Goal: Task Accomplishment & Management: Use online tool/utility

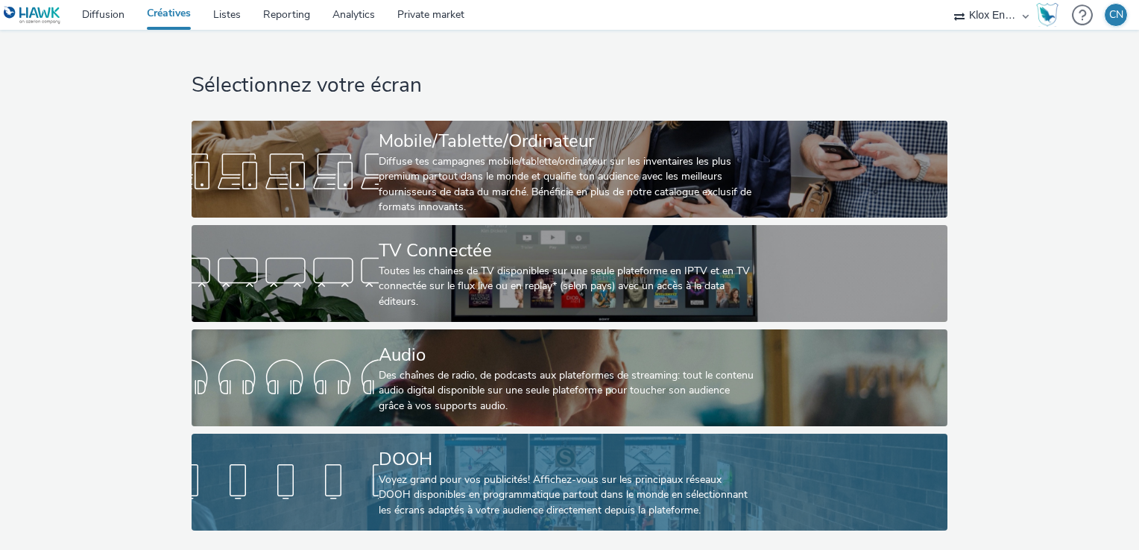
click at [491, 440] on div "DOOH Voyez grand pour vos publicités! Affichez-vous sur les principaux réseaux …" at bounding box center [566, 482] width 375 height 97
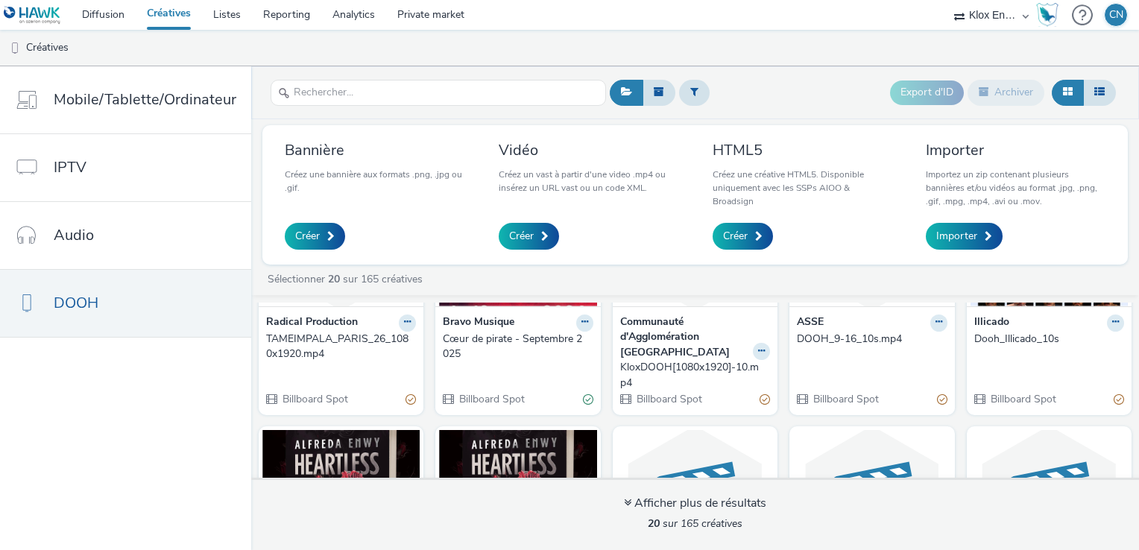
scroll to position [75, 0]
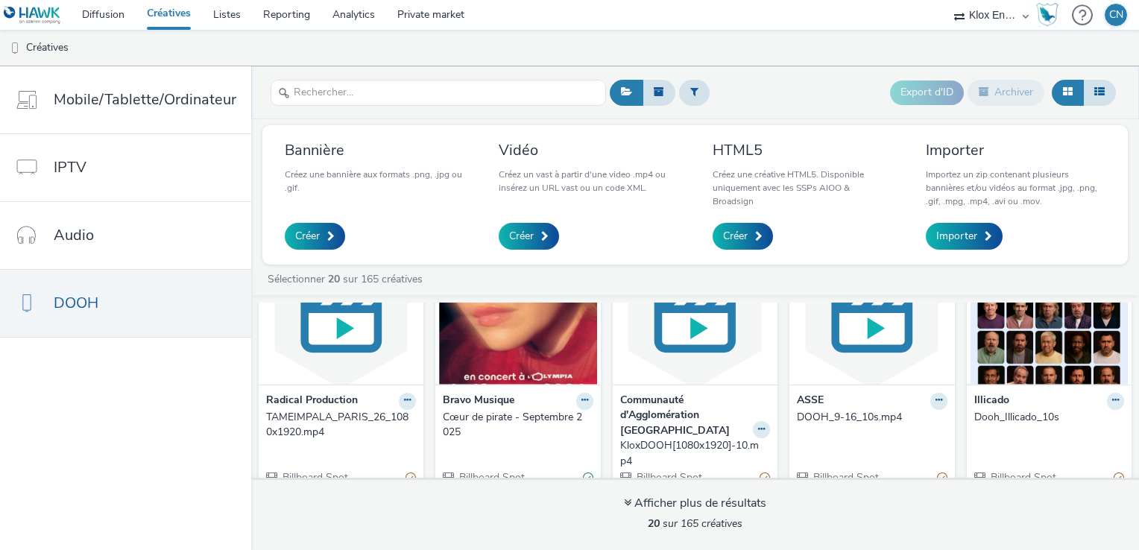
click at [316, 403] on strong "Radical Production" at bounding box center [312, 401] width 92 height 17
click at [308, 396] on strong "Radical Production" at bounding box center [312, 401] width 92 height 17
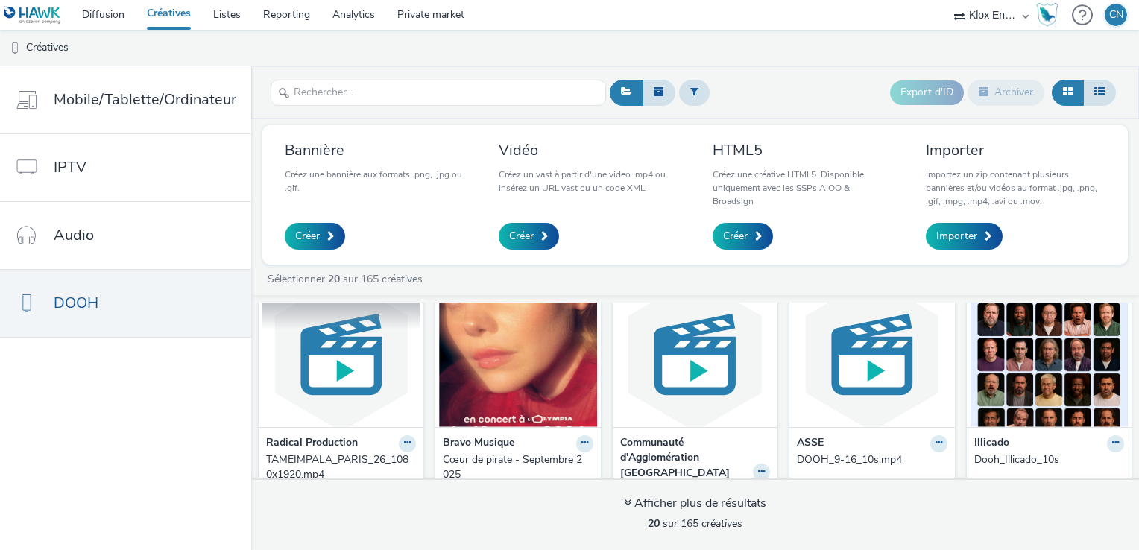
scroll to position [0, 0]
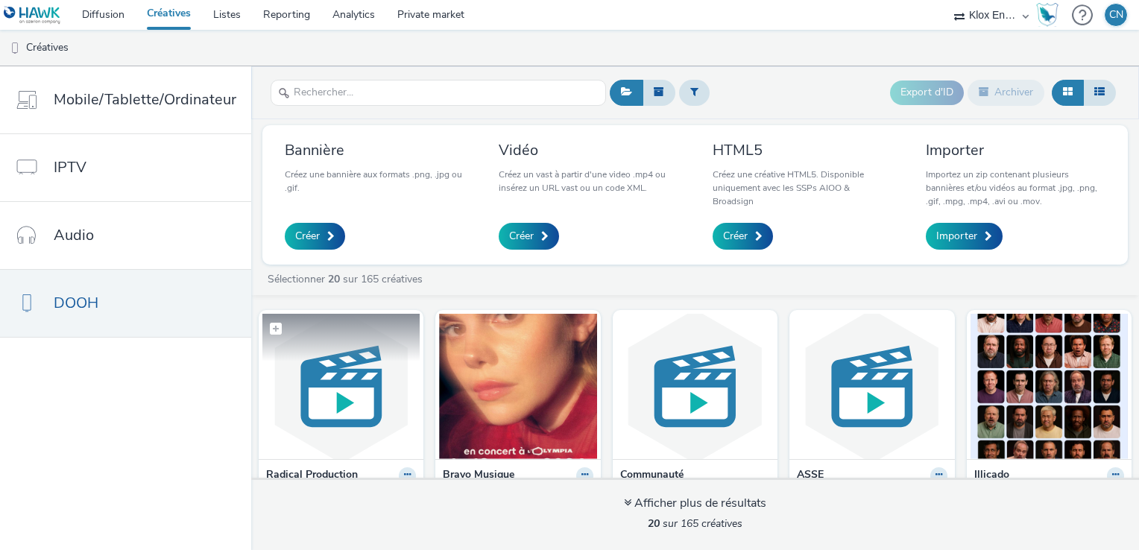
click at [323, 340] on label at bounding box center [340, 328] width 157 height 28
click at [322, 338] on label at bounding box center [340, 329] width 157 height 30
checkbox input "false"
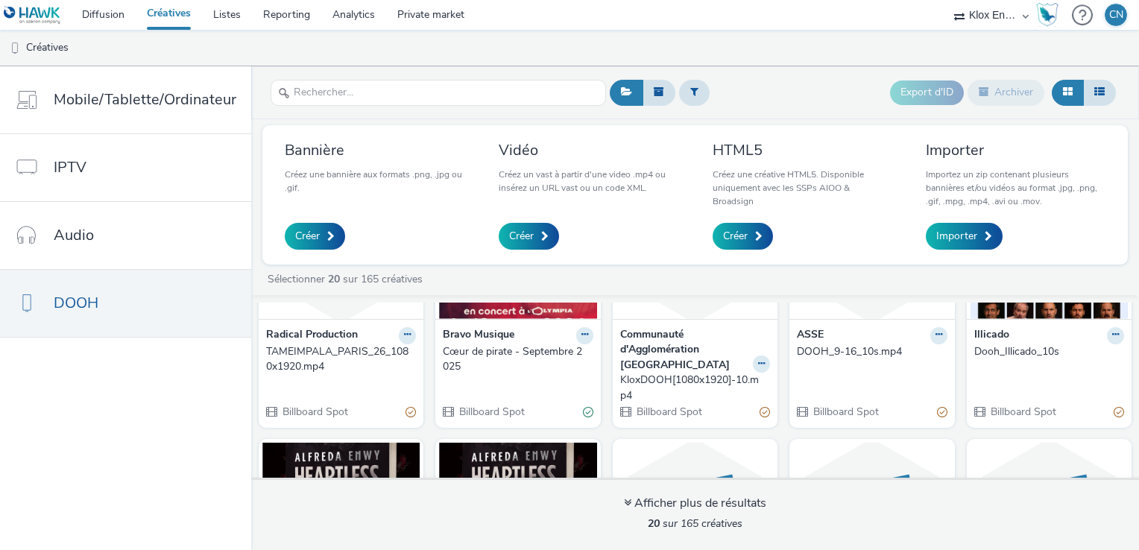
scroll to position [149, 0]
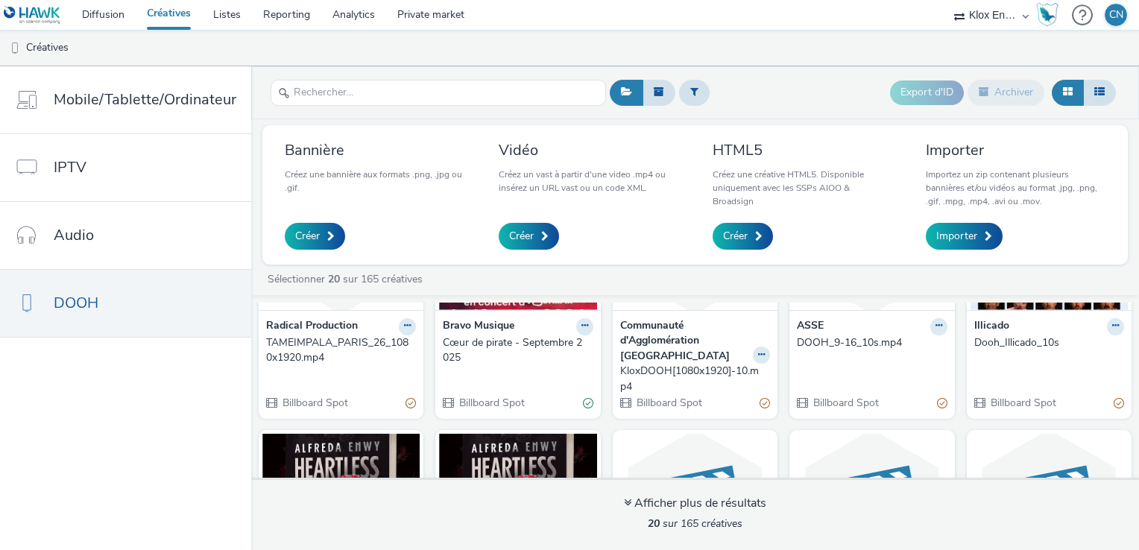
click at [317, 330] on strong "Radical Production" at bounding box center [312, 326] width 92 height 17
click at [315, 326] on strong "Radical Production" at bounding box center [312, 326] width 92 height 17
click at [311, 368] on div "Radical Production TAMEIMPALA_PARIS_26_1080x1920.mp4 Billboard Spot" at bounding box center [341, 364] width 165 height 109
click at [305, 410] on div "Radical Production TAMEIMPALA_PARIS_26_1080x1920.mp4 Billboard Spot" at bounding box center [341, 364] width 165 height 109
click at [314, 399] on span "Billboard Spot" at bounding box center [314, 403] width 67 height 14
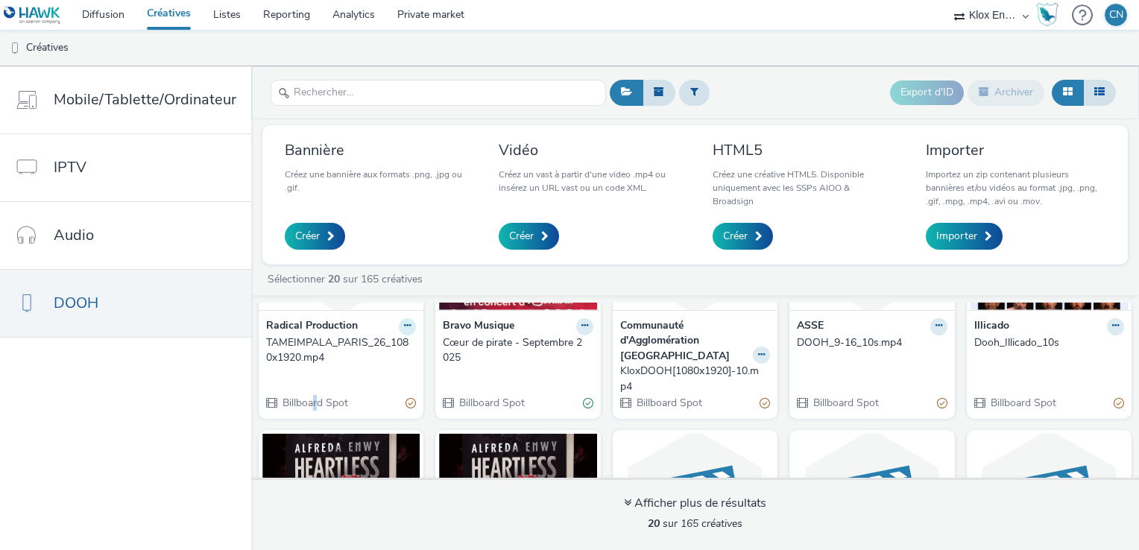
drag, startPoint x: 314, startPoint y: 399, endPoint x: 404, endPoint y: 324, distance: 117.0
click at [404, 324] on icon at bounding box center [407, 325] width 7 height 9
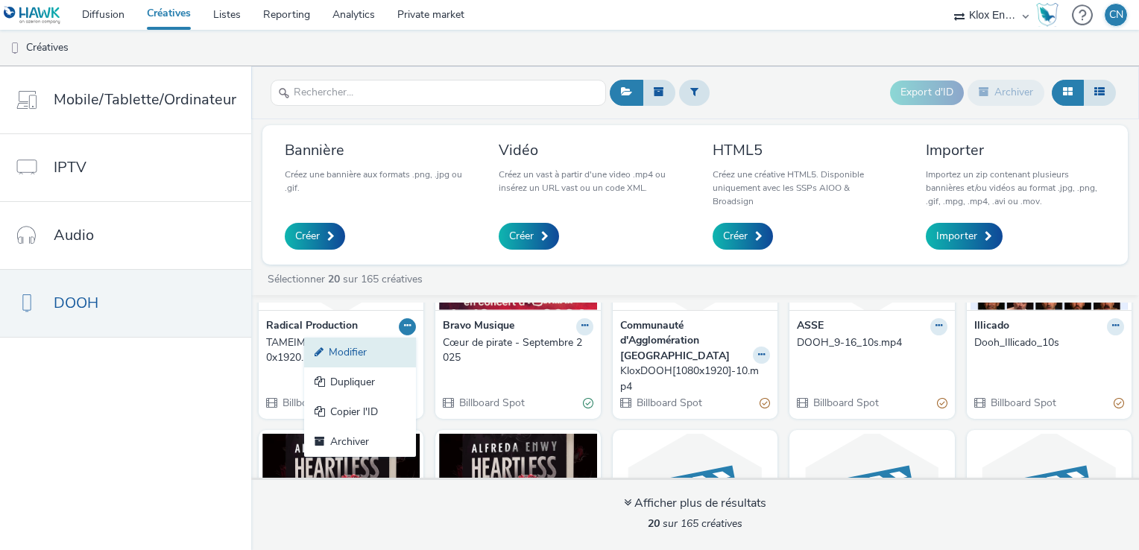
click at [367, 353] on link "Modifier" at bounding box center [360, 353] width 112 height 30
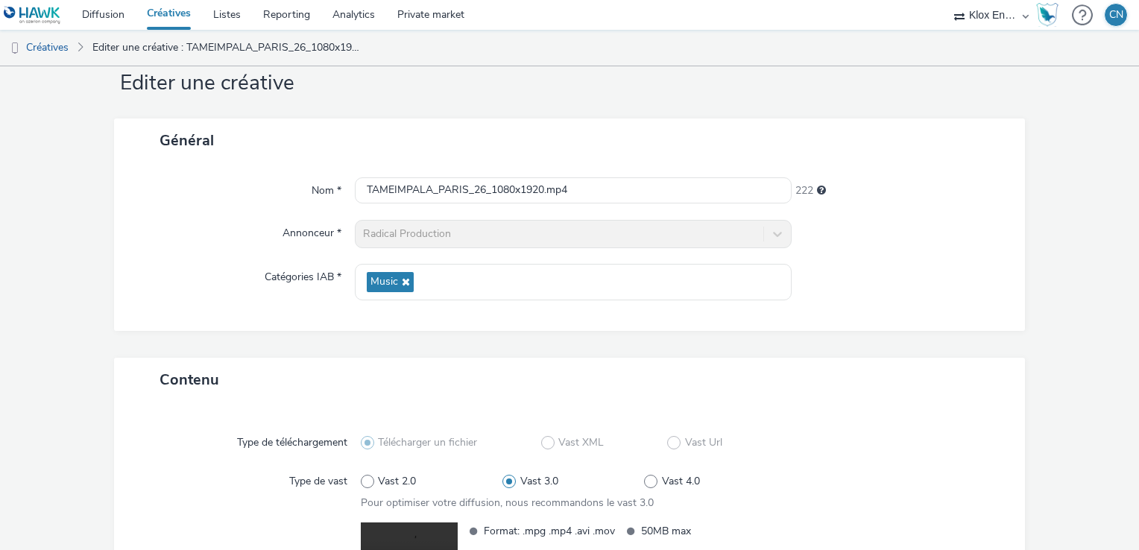
scroll to position [75, 0]
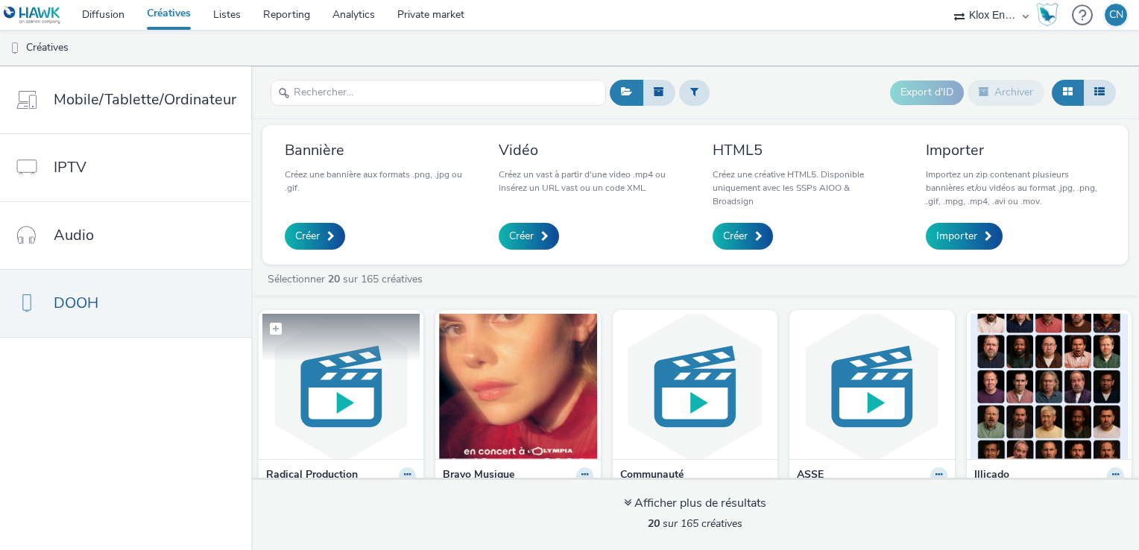
click at [373, 361] on img at bounding box center [340, 386] width 157 height 145
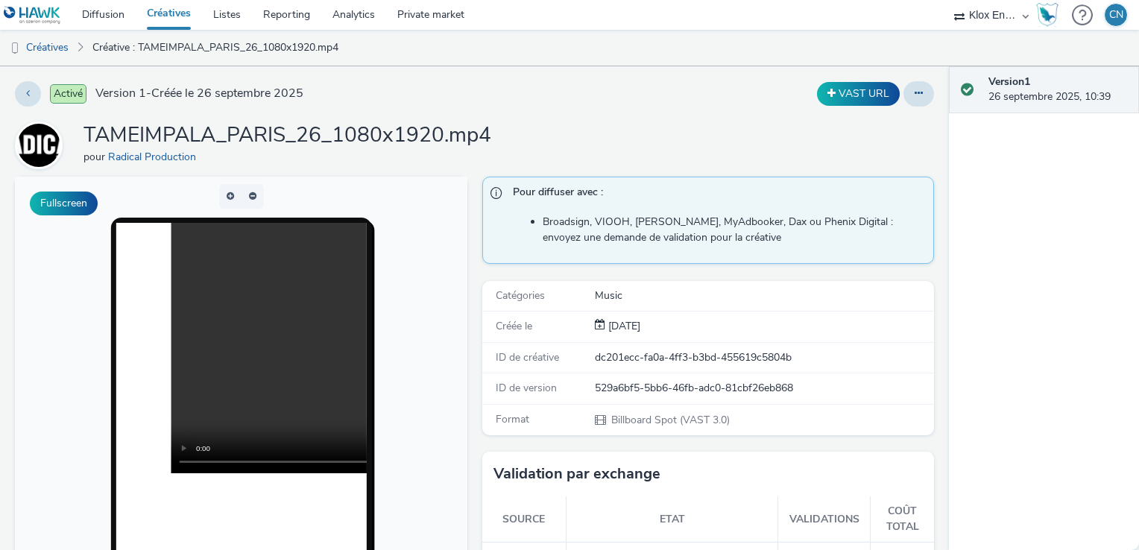
scroll to position [149, 0]
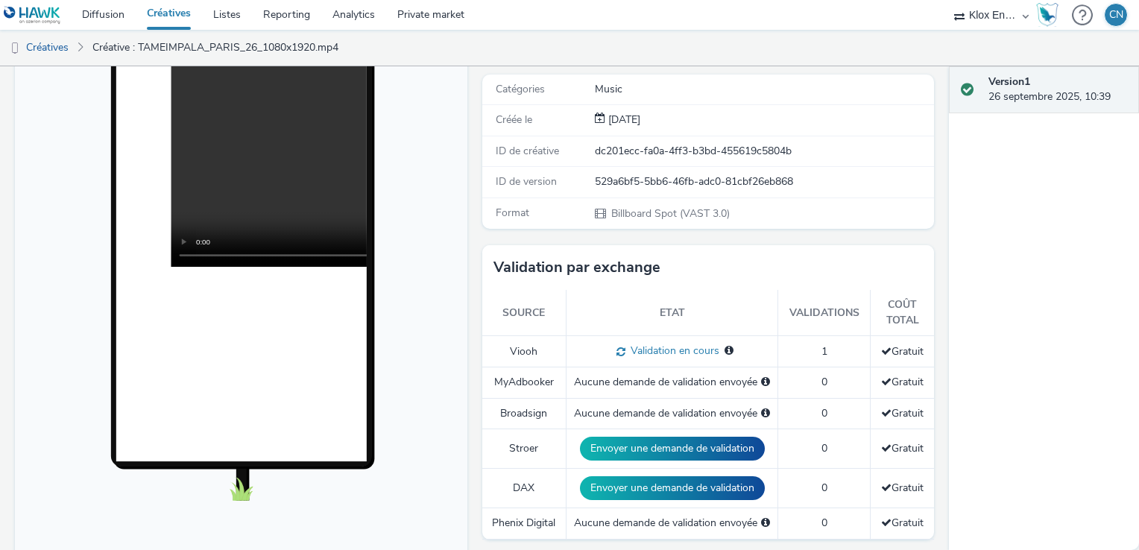
scroll to position [224, 0]
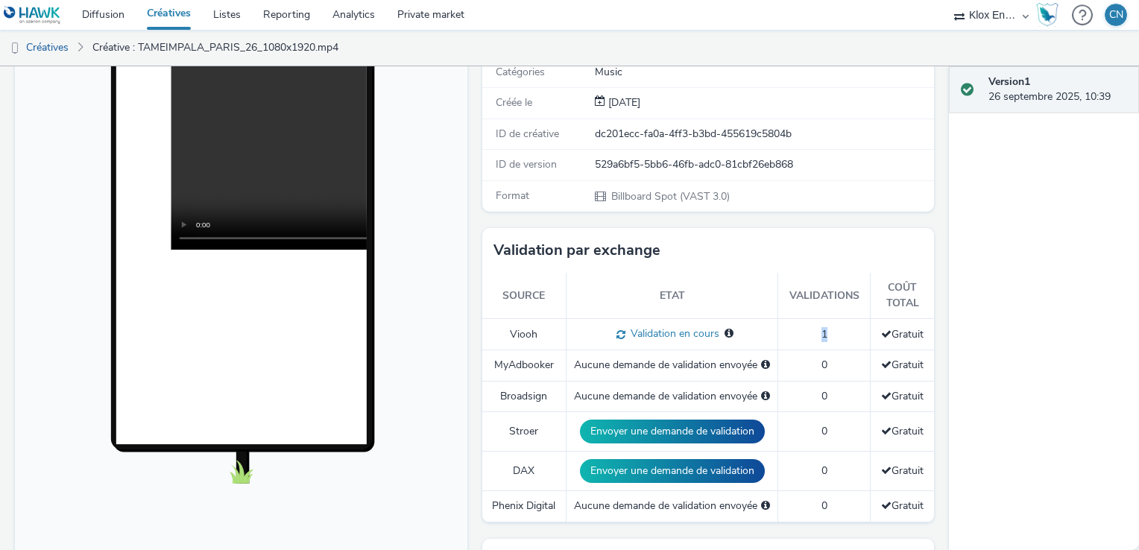
click at [820, 330] on td "1" at bounding box center [824, 334] width 92 height 31
drag, startPoint x: 820, startPoint y: 330, endPoint x: 811, endPoint y: 385, distance: 55.9
click at [811, 385] on td "0" at bounding box center [824, 396] width 92 height 31
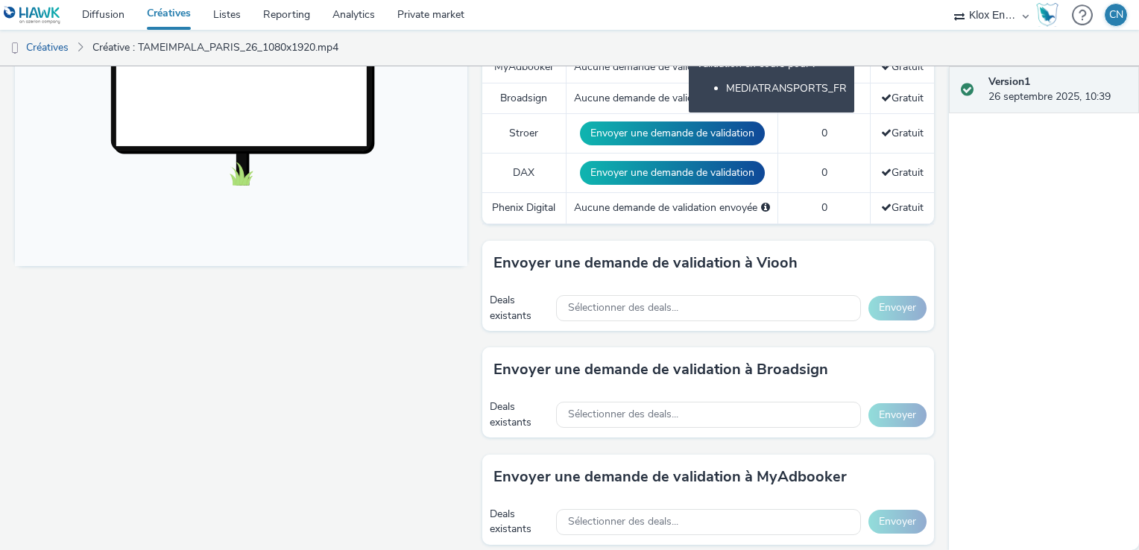
scroll to position [0, 0]
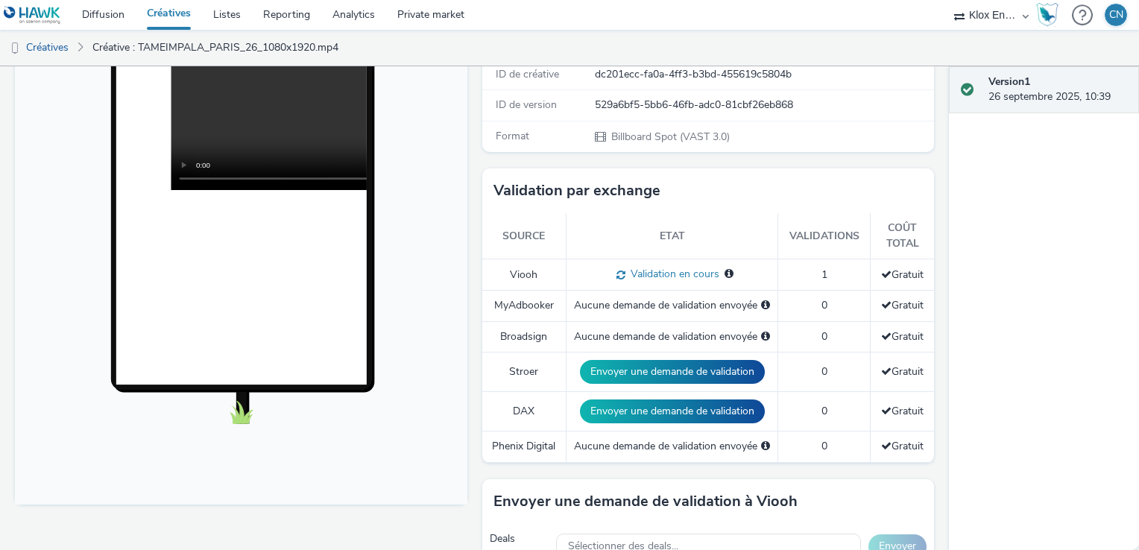
scroll to position [298, 0]
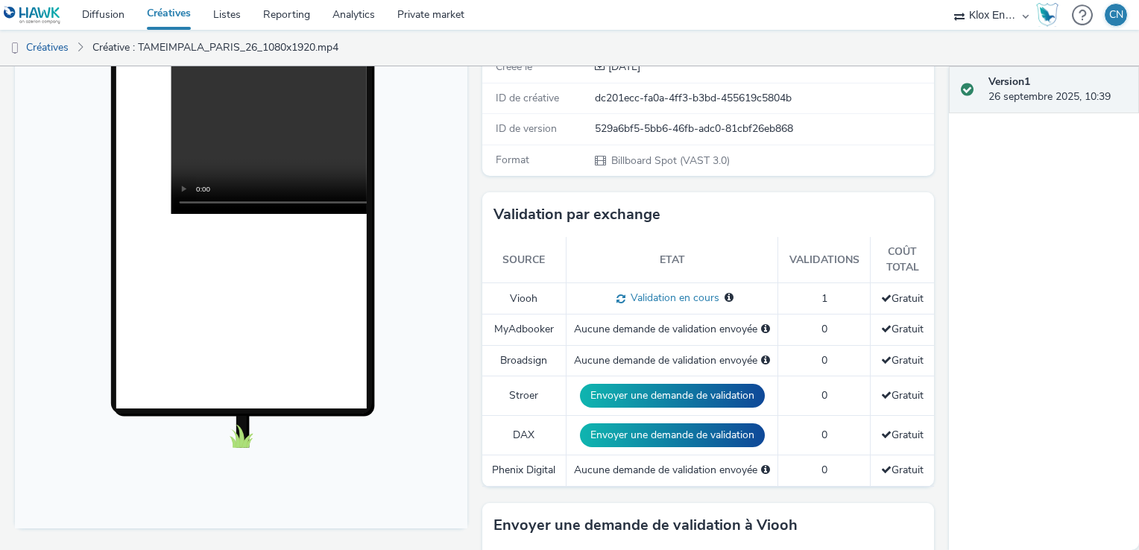
scroll to position [298, 0]
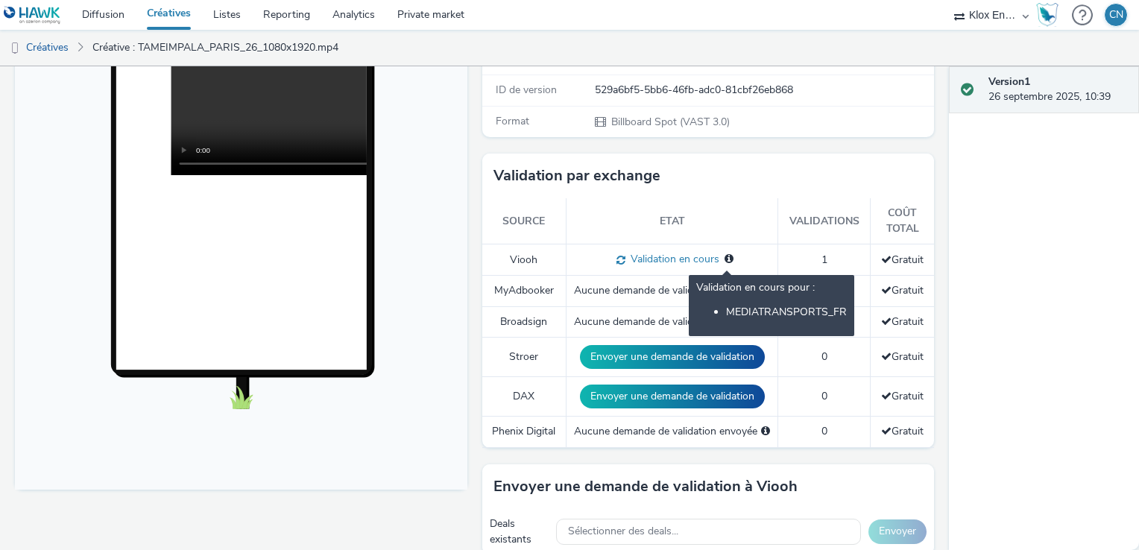
click at [726, 313] on li "MEDIATRANSPORTS_FR" at bounding box center [786, 312] width 121 height 14
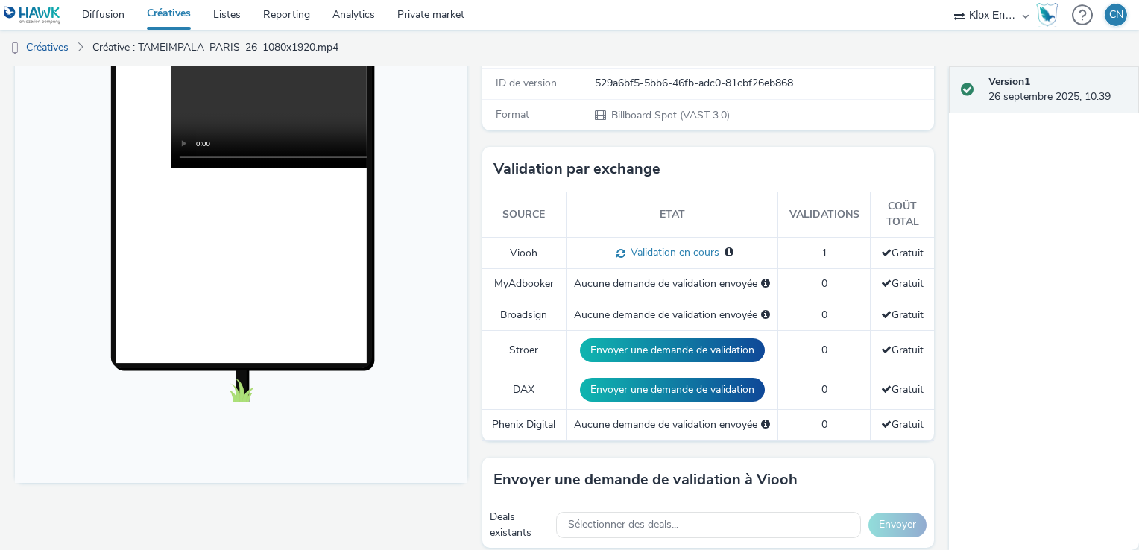
scroll to position [149, 0]
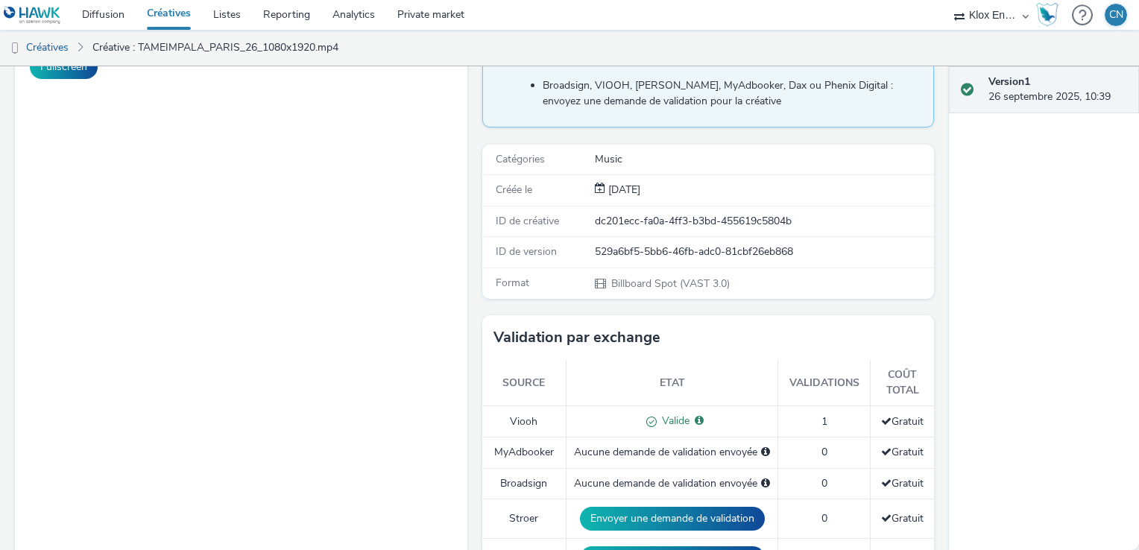
scroll to position [149, 0]
